Goal: Task Accomplishment & Management: Use online tool/utility

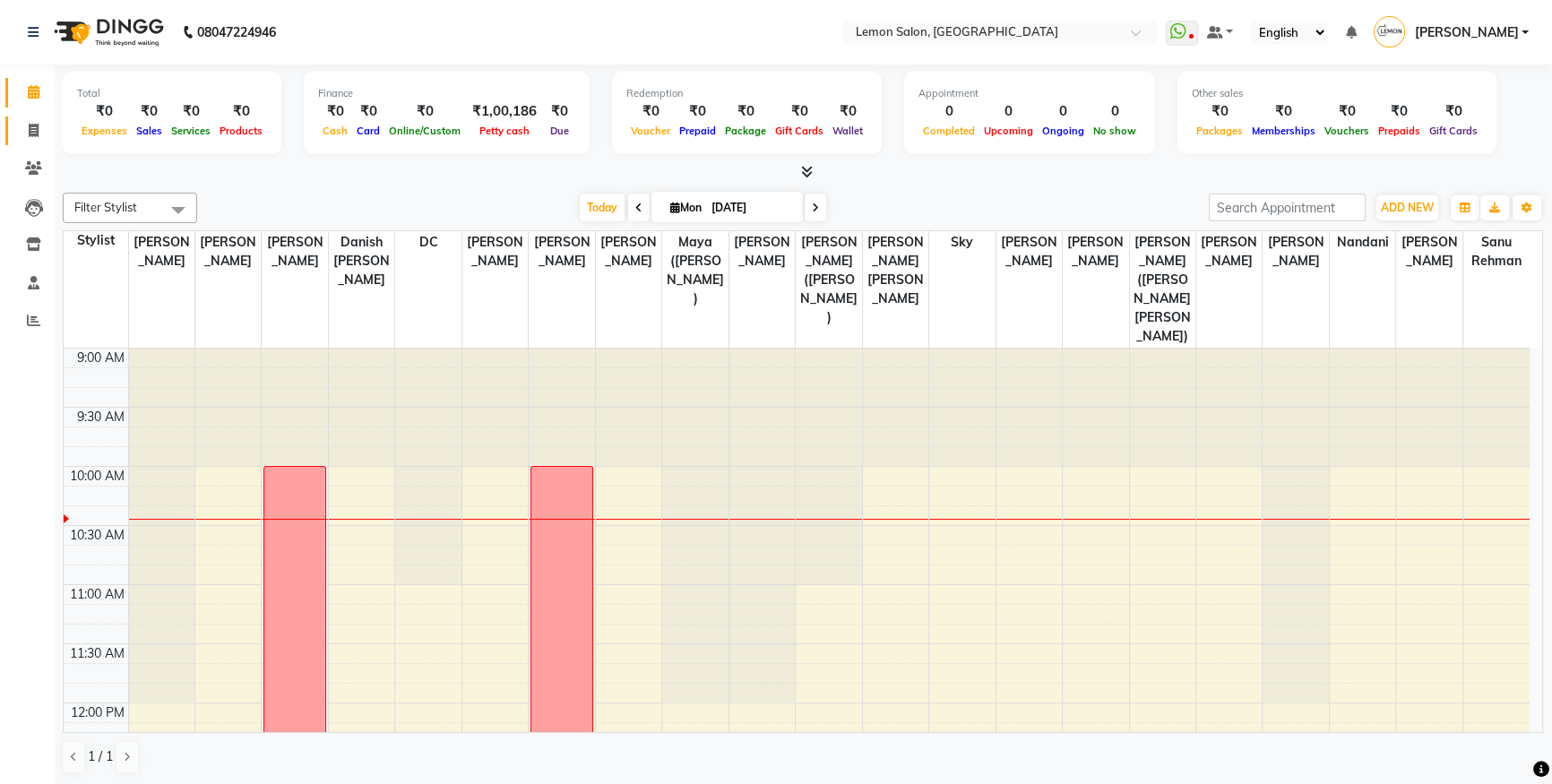
click at [32, 144] on link "Invoice" at bounding box center [27, 131] width 43 height 30
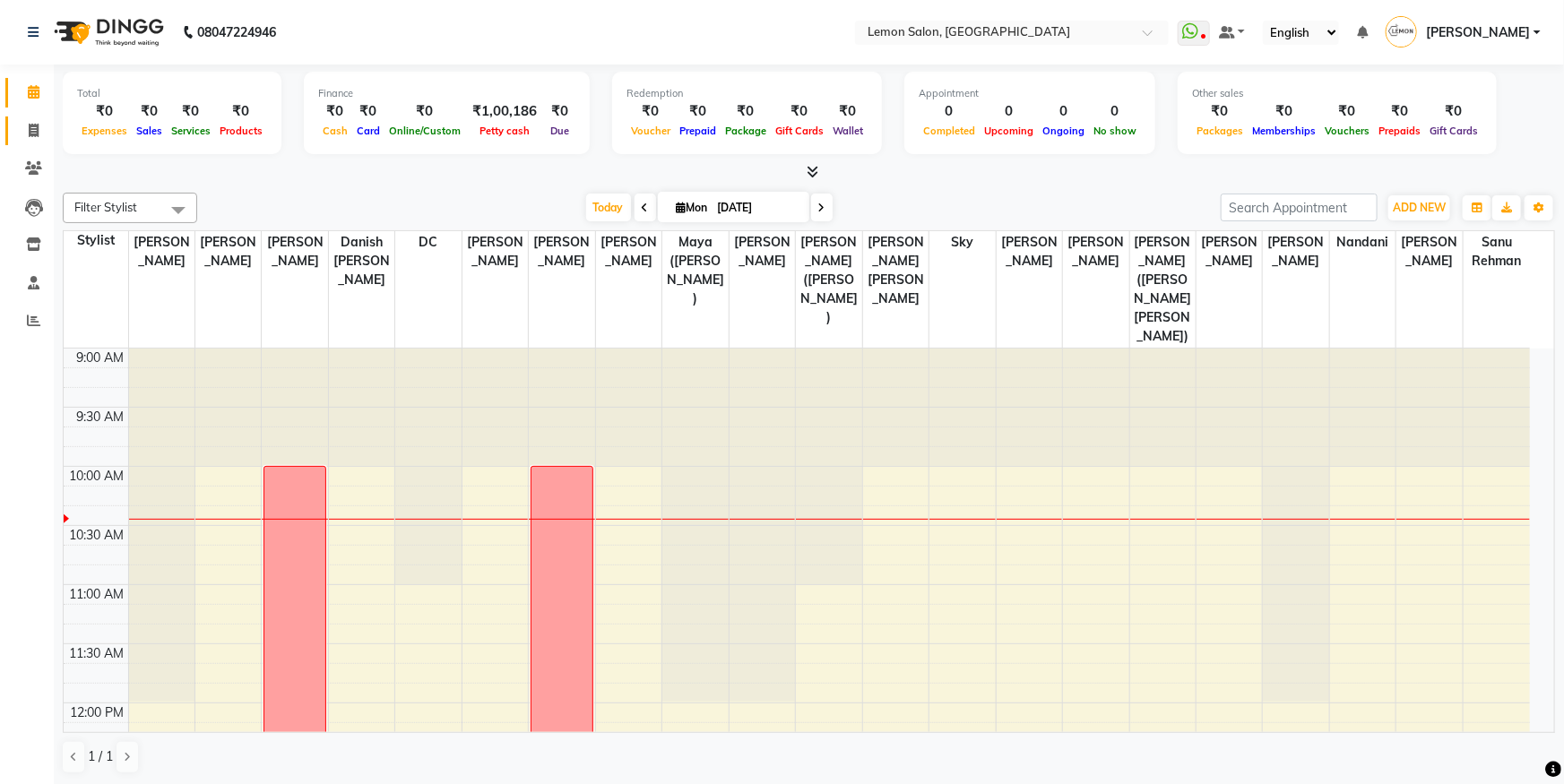
select select "566"
select select "service"
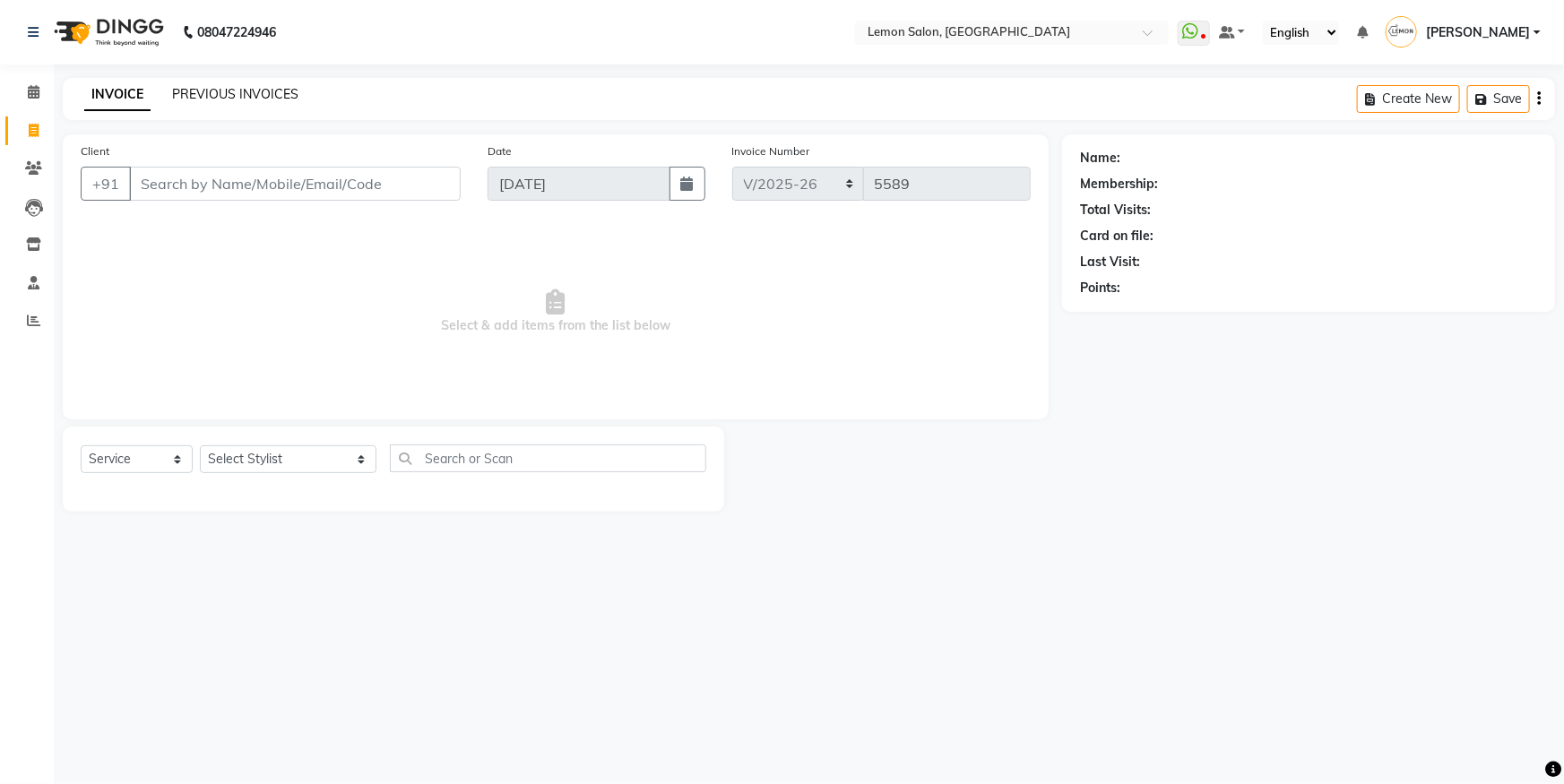
click at [233, 89] on link "PREVIOUS INVOICES" at bounding box center [235, 94] width 126 height 16
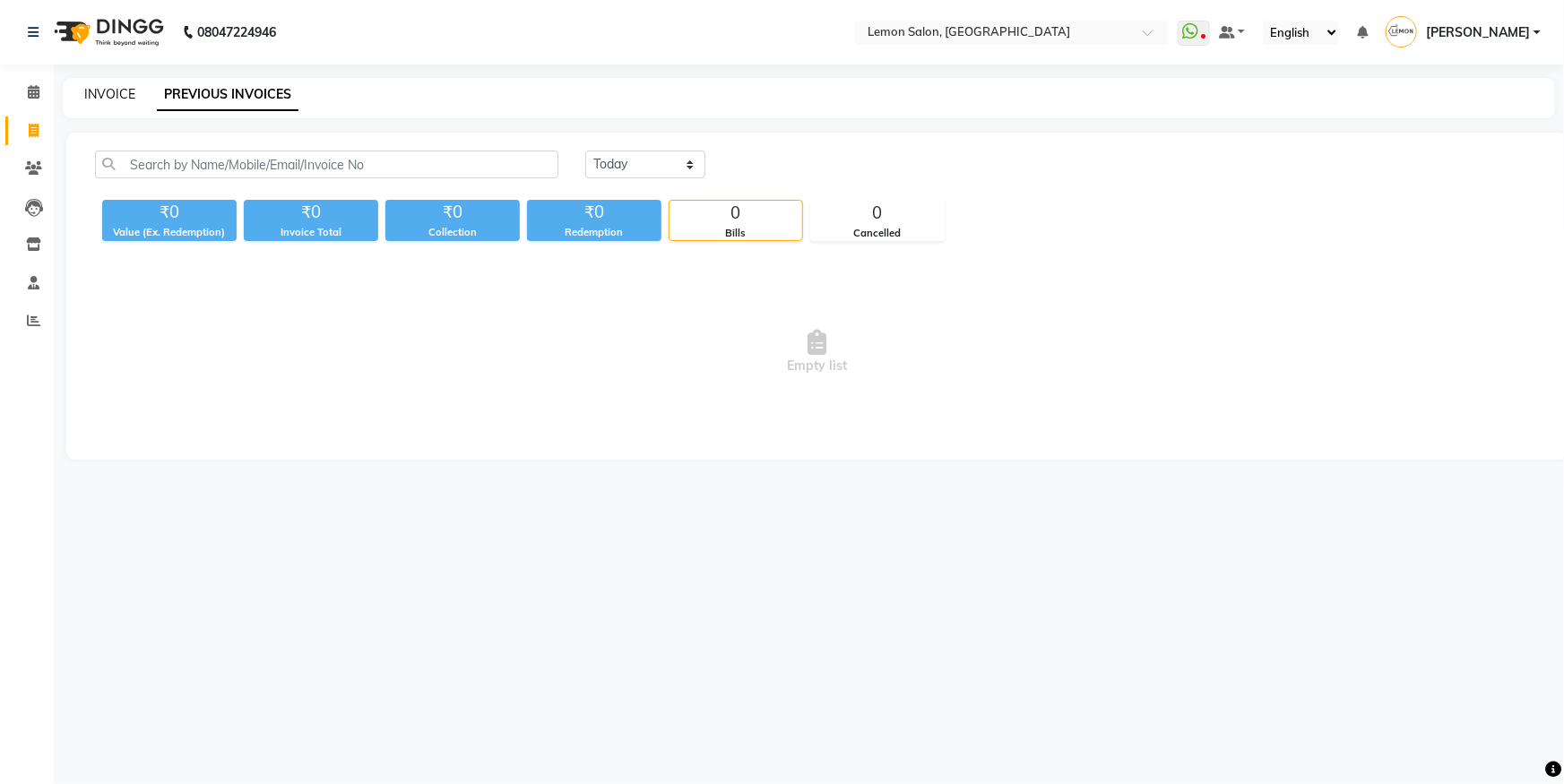
click at [131, 86] on link "INVOICE" at bounding box center [109, 94] width 51 height 16
select select "566"
select select "service"
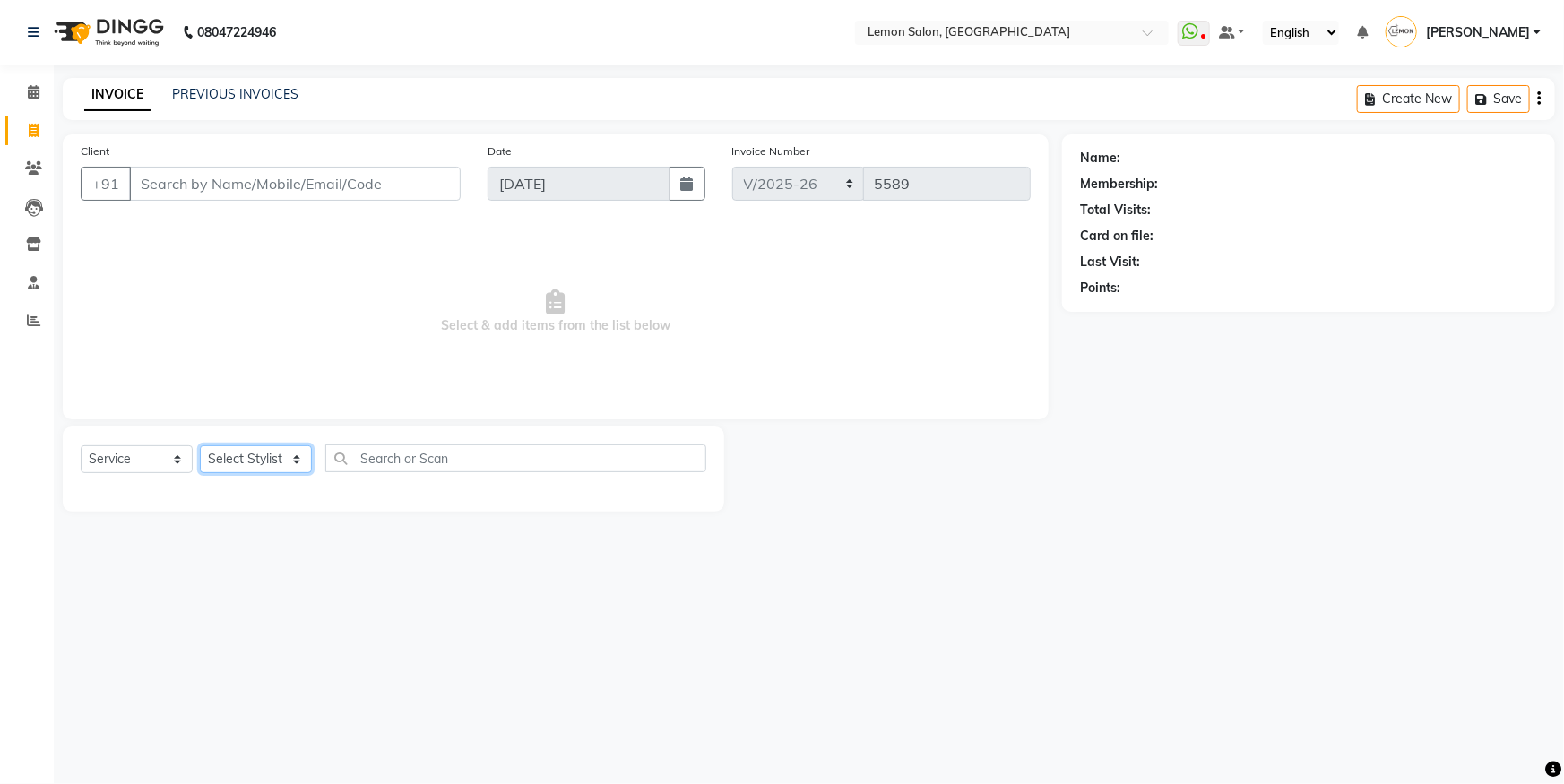
click at [274, 454] on select "Select Stylist" at bounding box center [256, 459] width 112 height 28
select select "9574"
click at [200, 445] on select "Select Stylist Aakash Buchiude Ayesha Khan Azaz Kassara Danish Mansoori DC Geet…" at bounding box center [288, 459] width 177 height 28
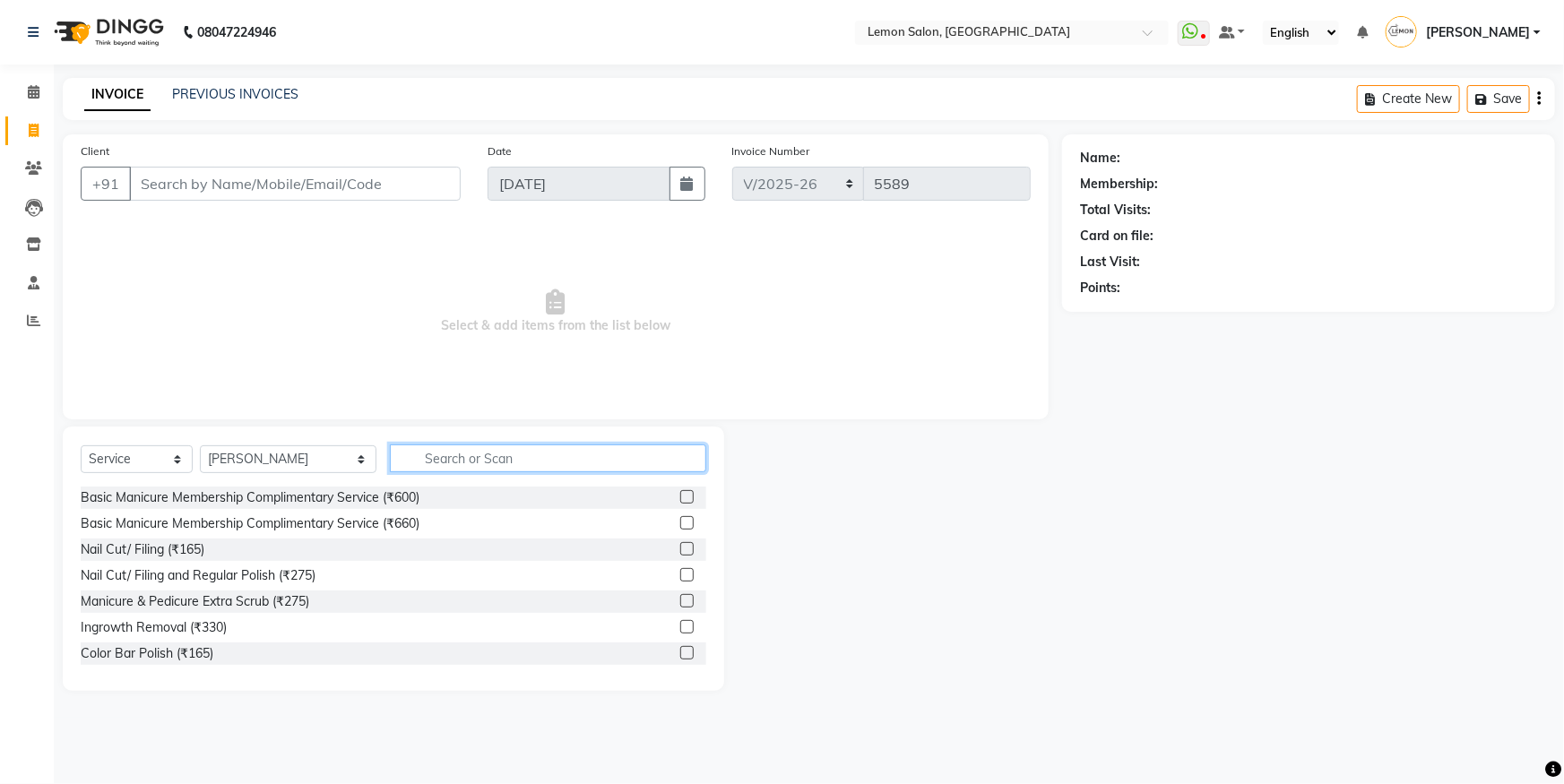
click at [483, 454] on input "text" at bounding box center [548, 458] width 316 height 28
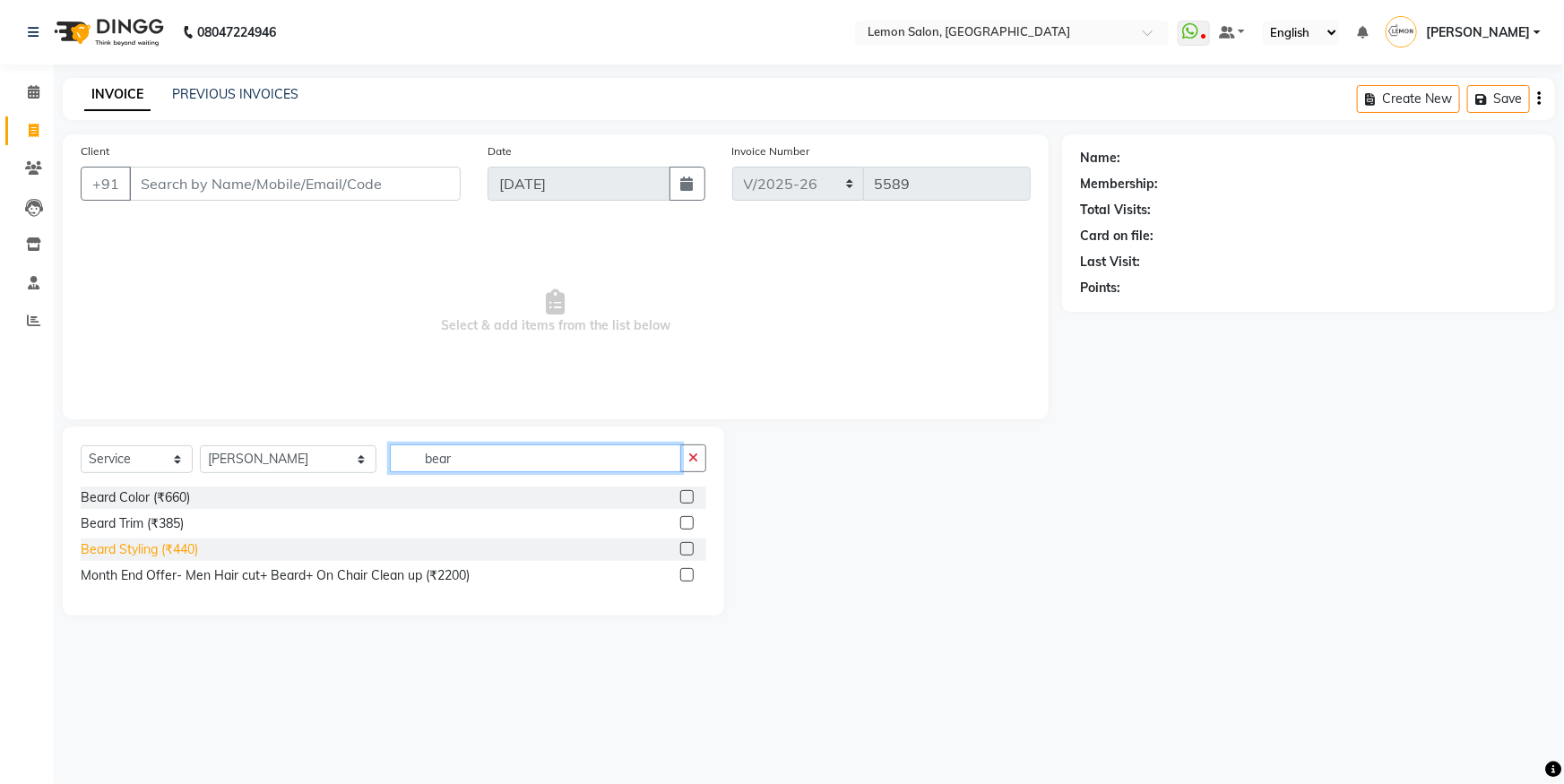
type input "bear"
click at [189, 545] on div "Beard Styling (₹440)" at bounding box center [139, 550] width 117 height 19
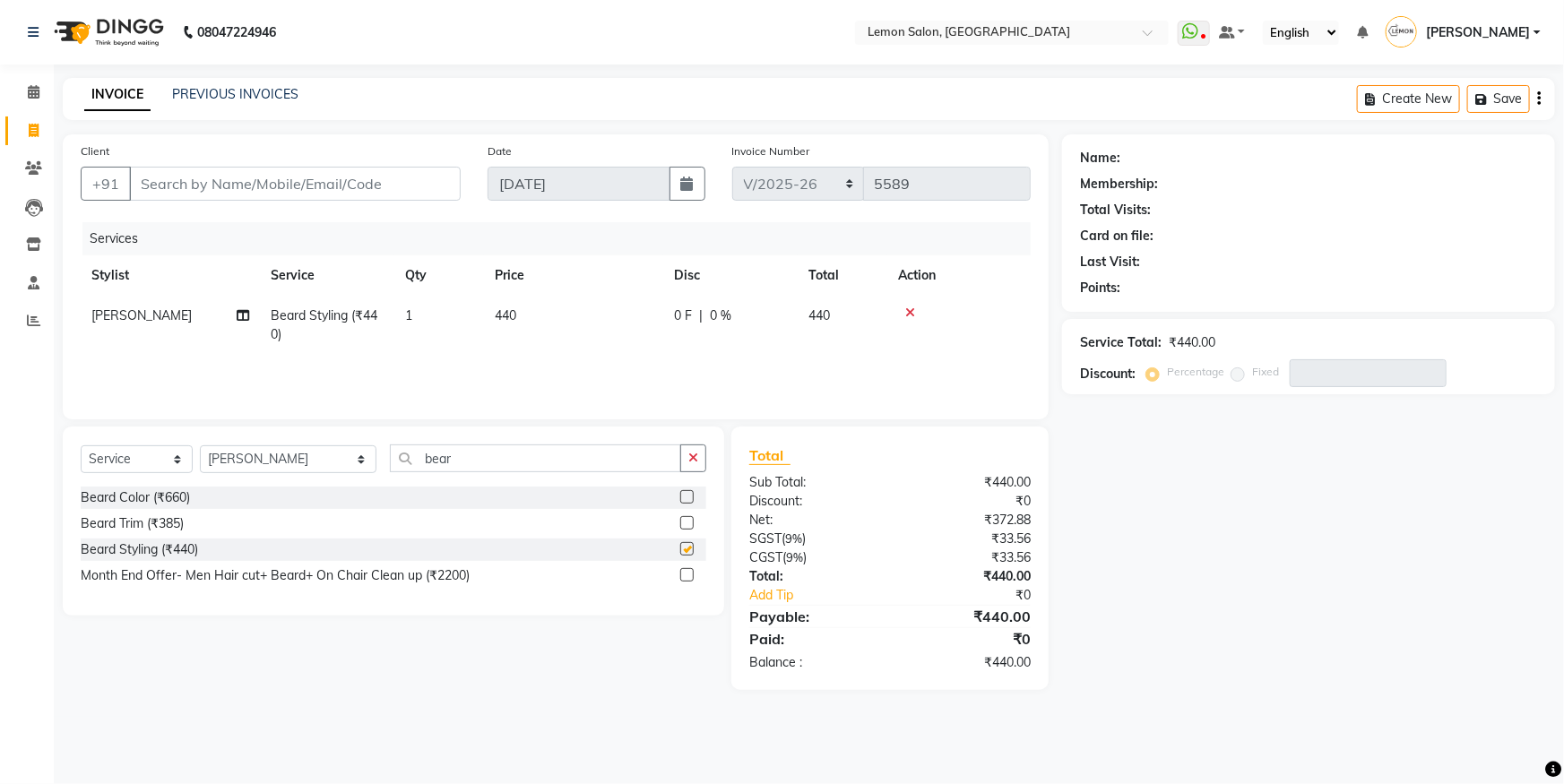
checkbox input "false"
click at [300, 187] on input "Client" at bounding box center [295, 184] width 332 height 34
type input "9"
type input "0"
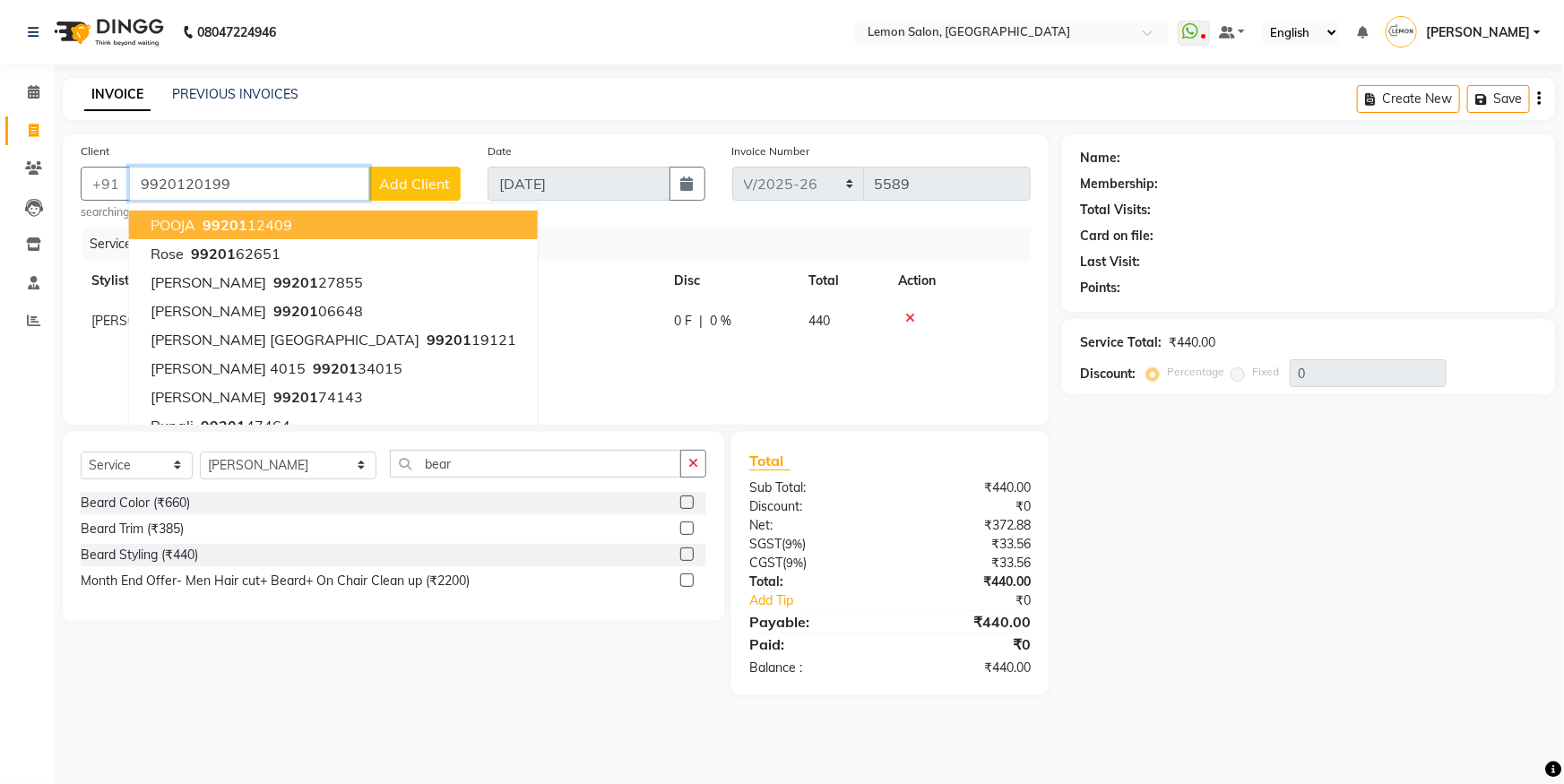
type input "9920120199"
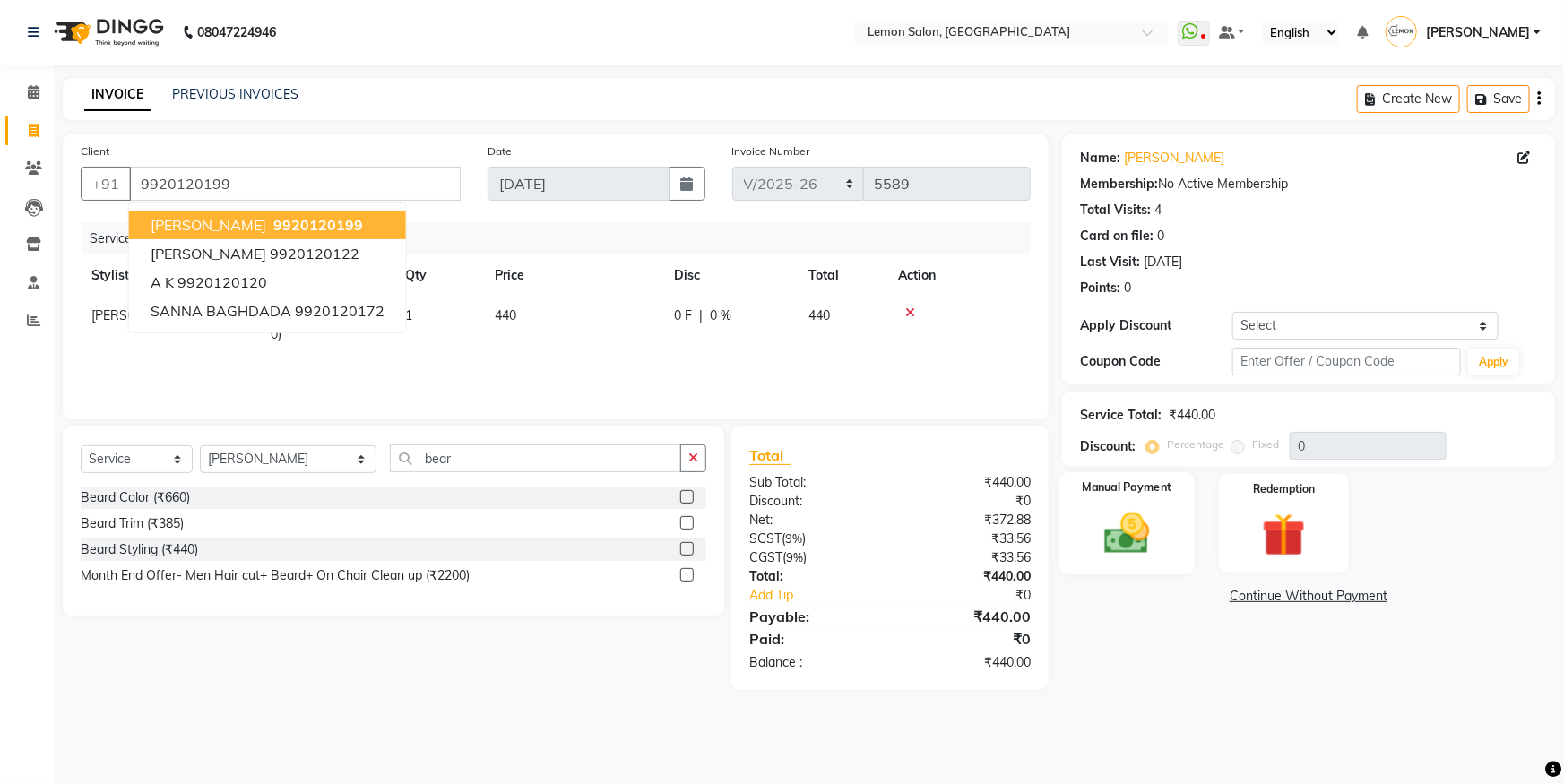
click at [1121, 542] on img at bounding box center [1128, 533] width 74 height 52
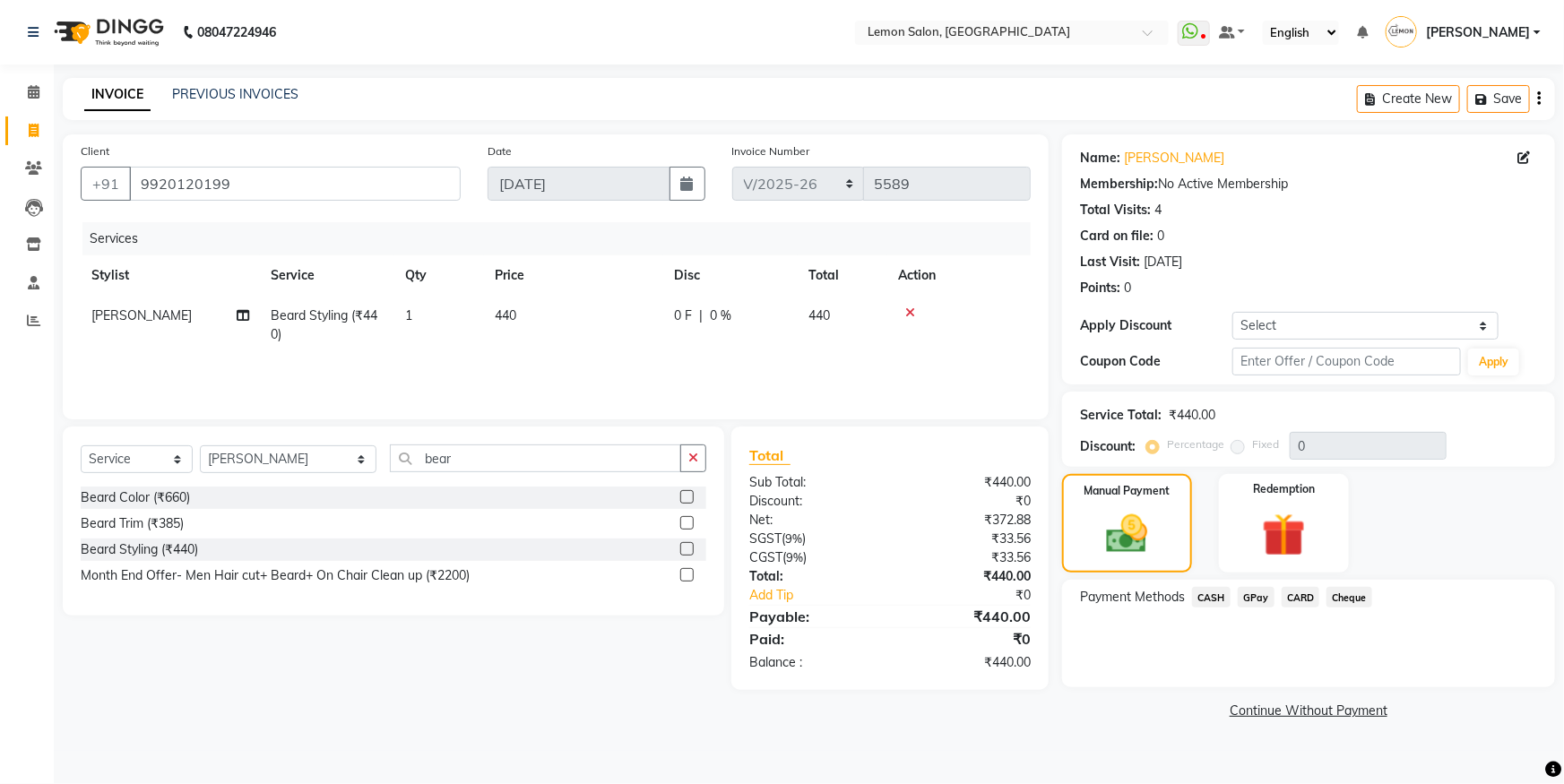
click at [1264, 597] on span "GPay" at bounding box center [1256, 597] width 37 height 21
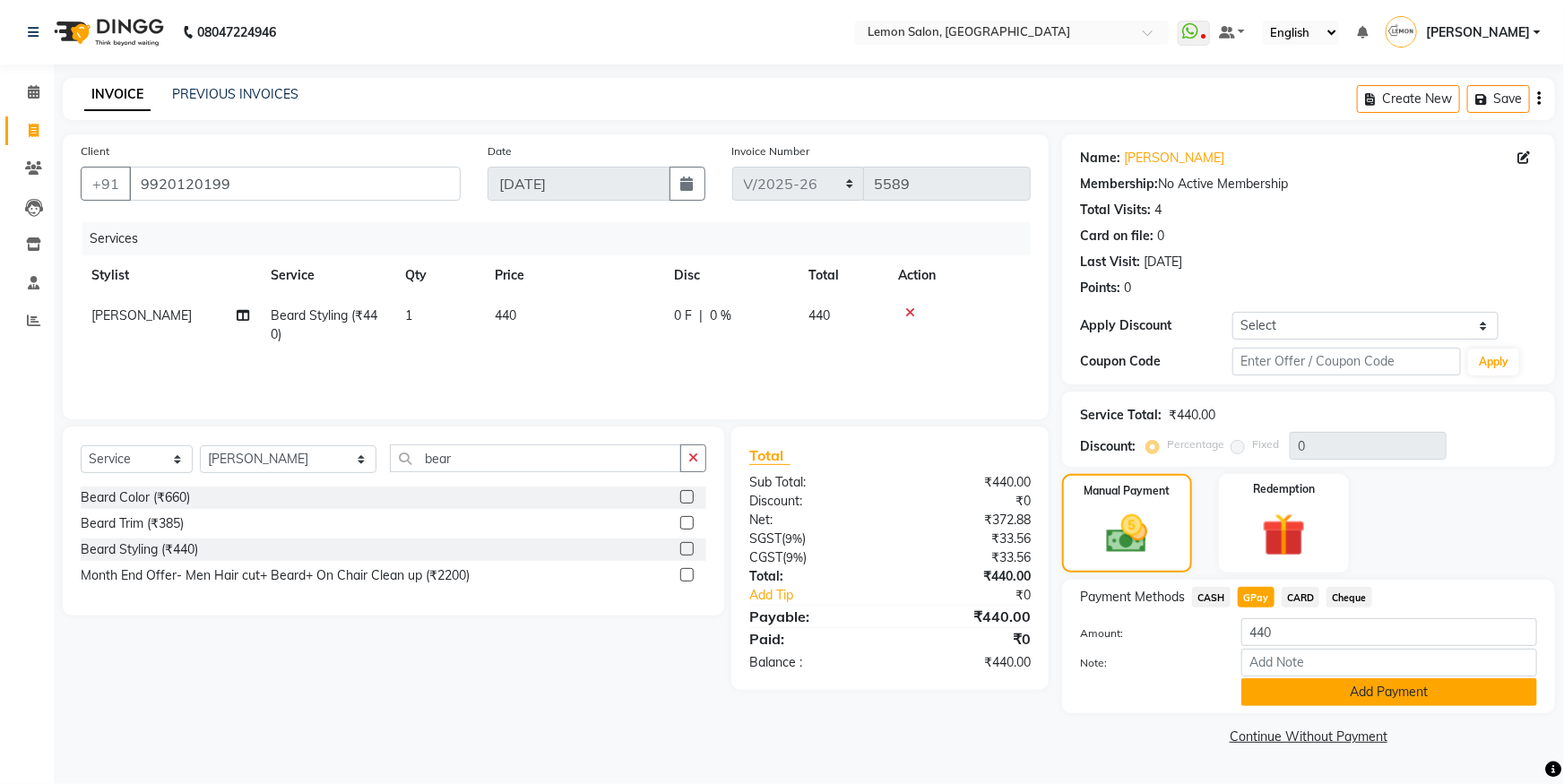
click at [1333, 691] on button "Add Payment" at bounding box center [1389, 692] width 296 height 28
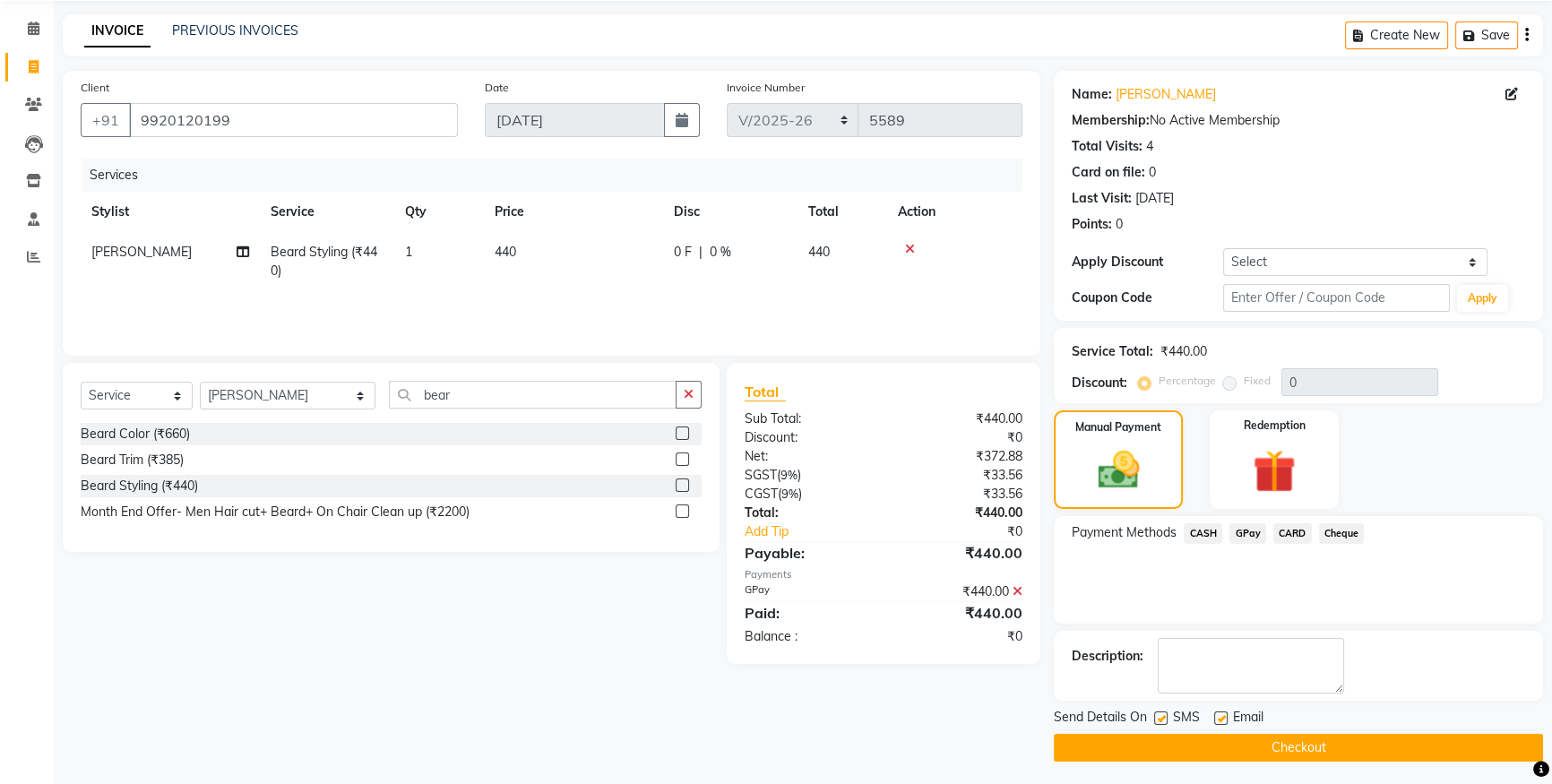
scroll to position [67, 0]
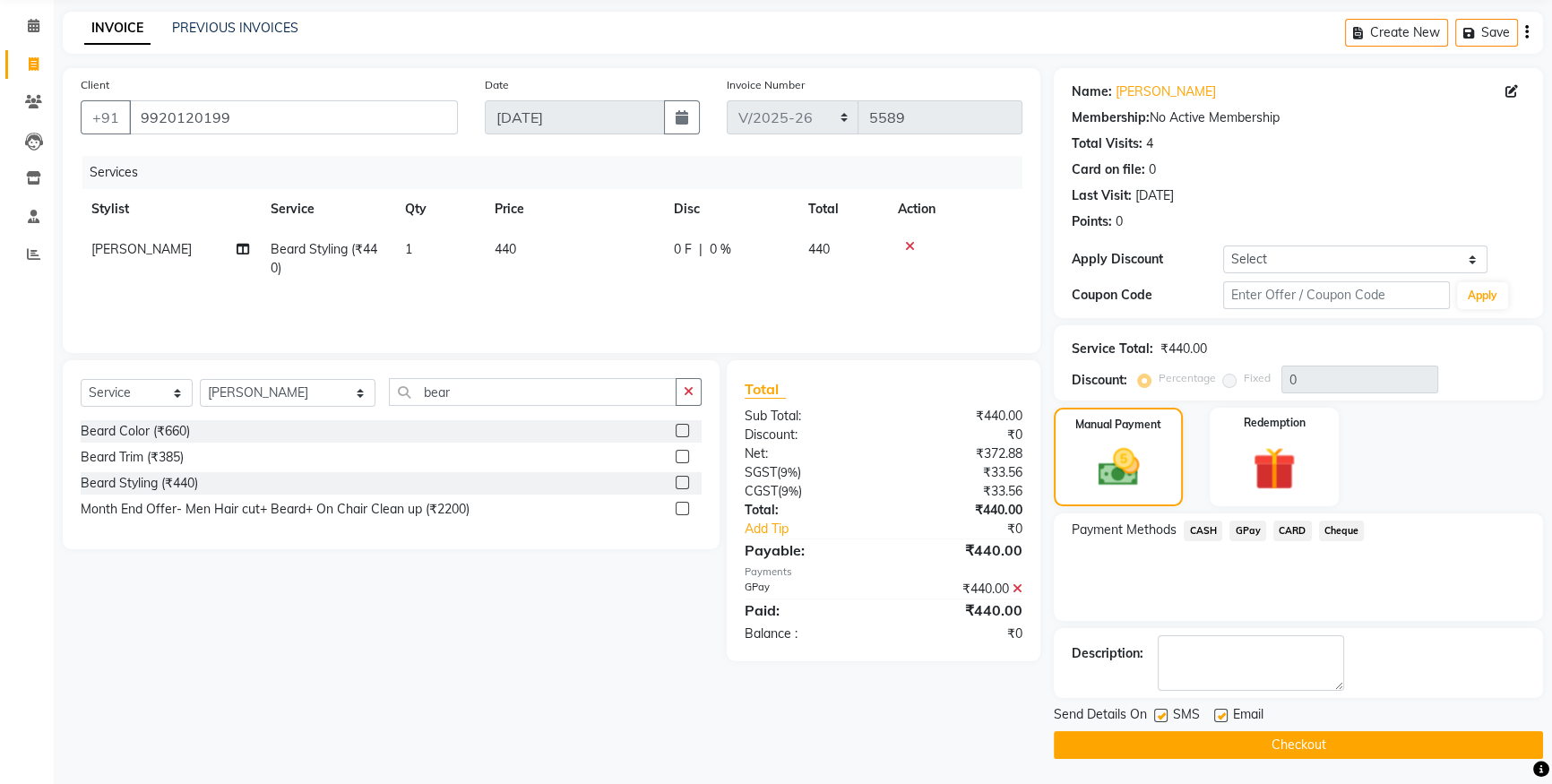
click at [1174, 736] on button "Checkout" at bounding box center [1298, 744] width 489 height 28
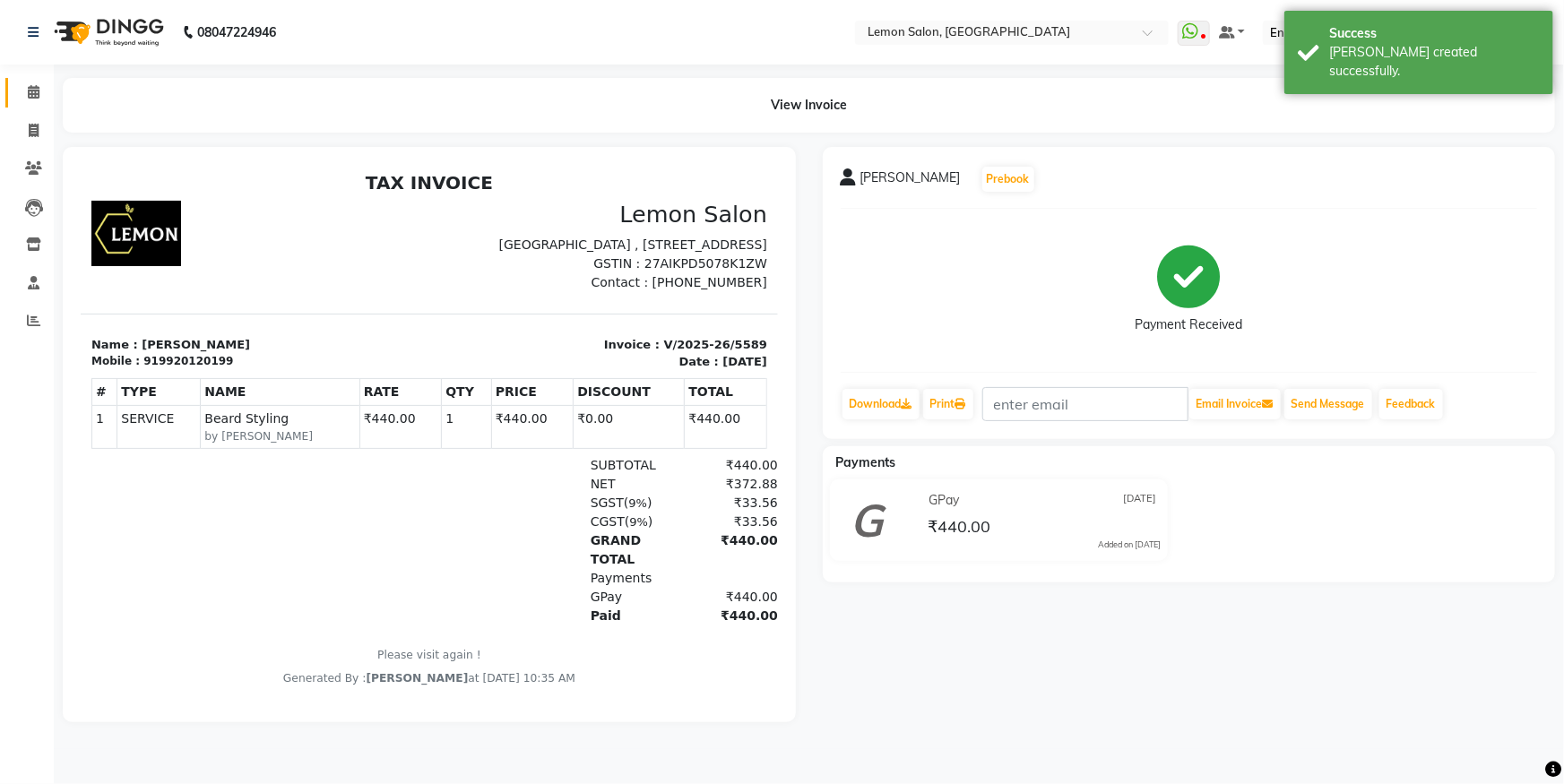
click at [33, 104] on link "Calendar" at bounding box center [27, 93] width 43 height 30
